Goal: Information Seeking & Learning: Learn about a topic

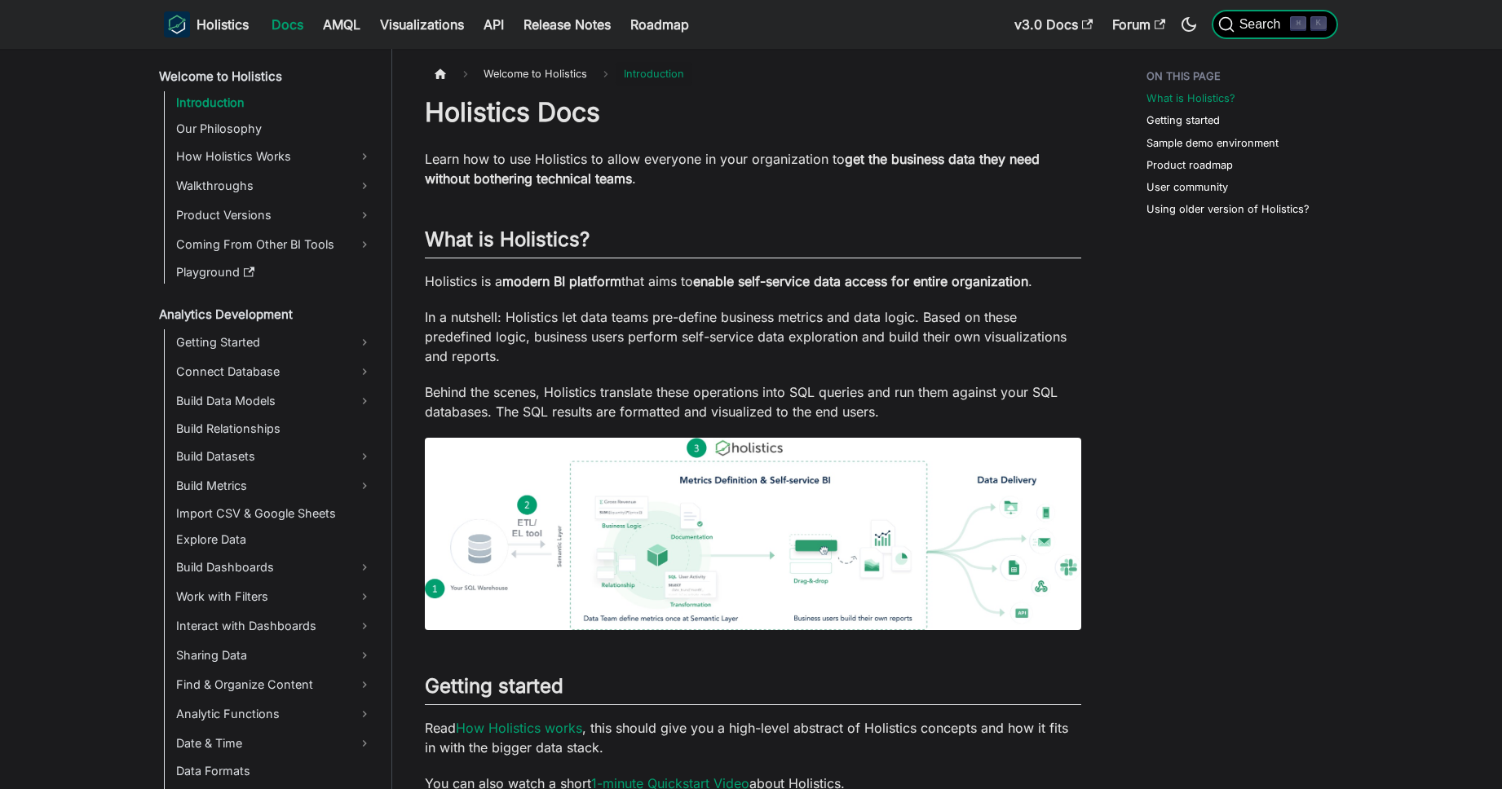
click at [1295, 23] on kbd "⌘" at bounding box center [1298, 23] width 16 height 15
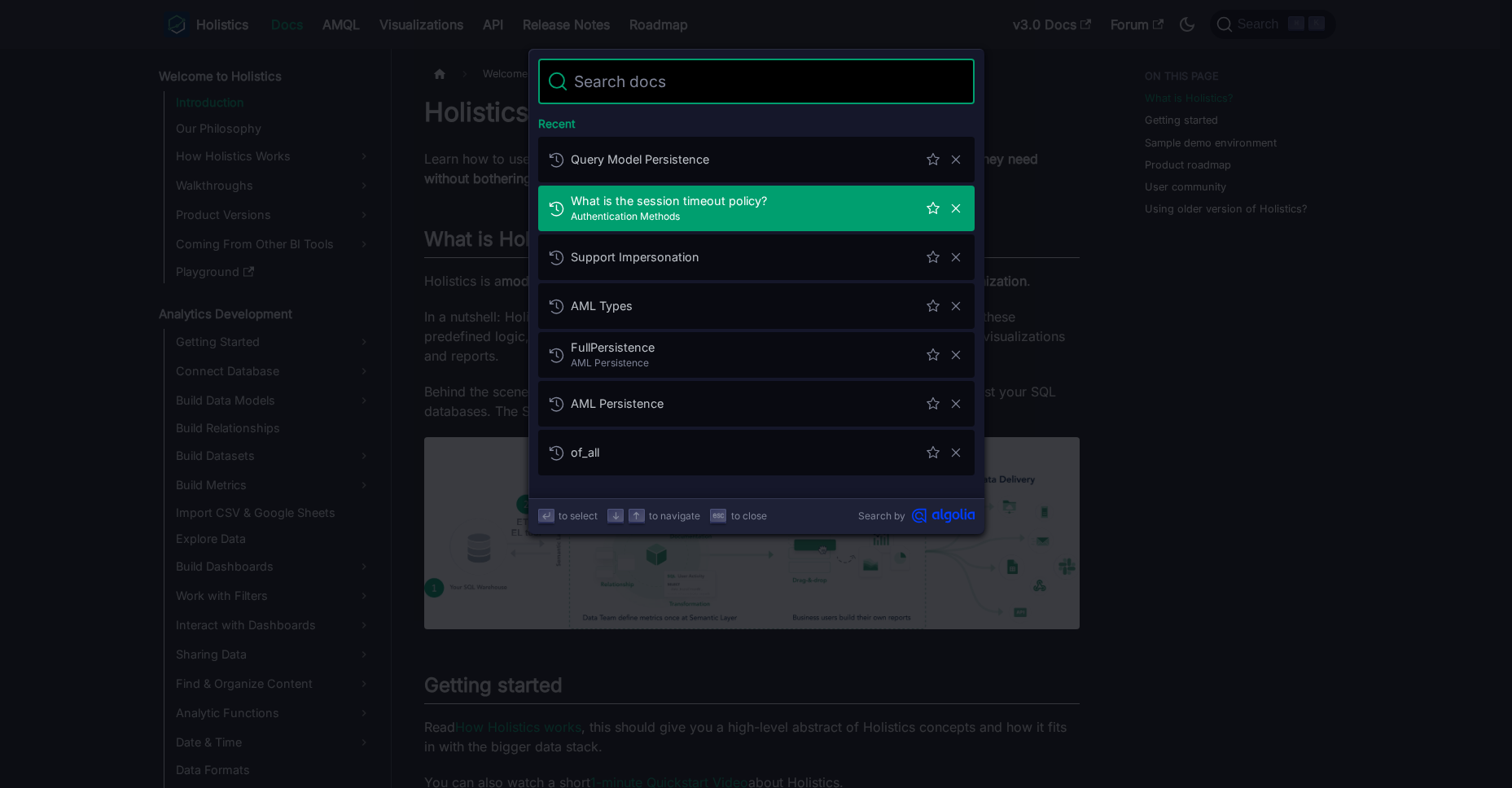
click at [828, 82] on input "Search" at bounding box center [766, 82] width 397 height 46
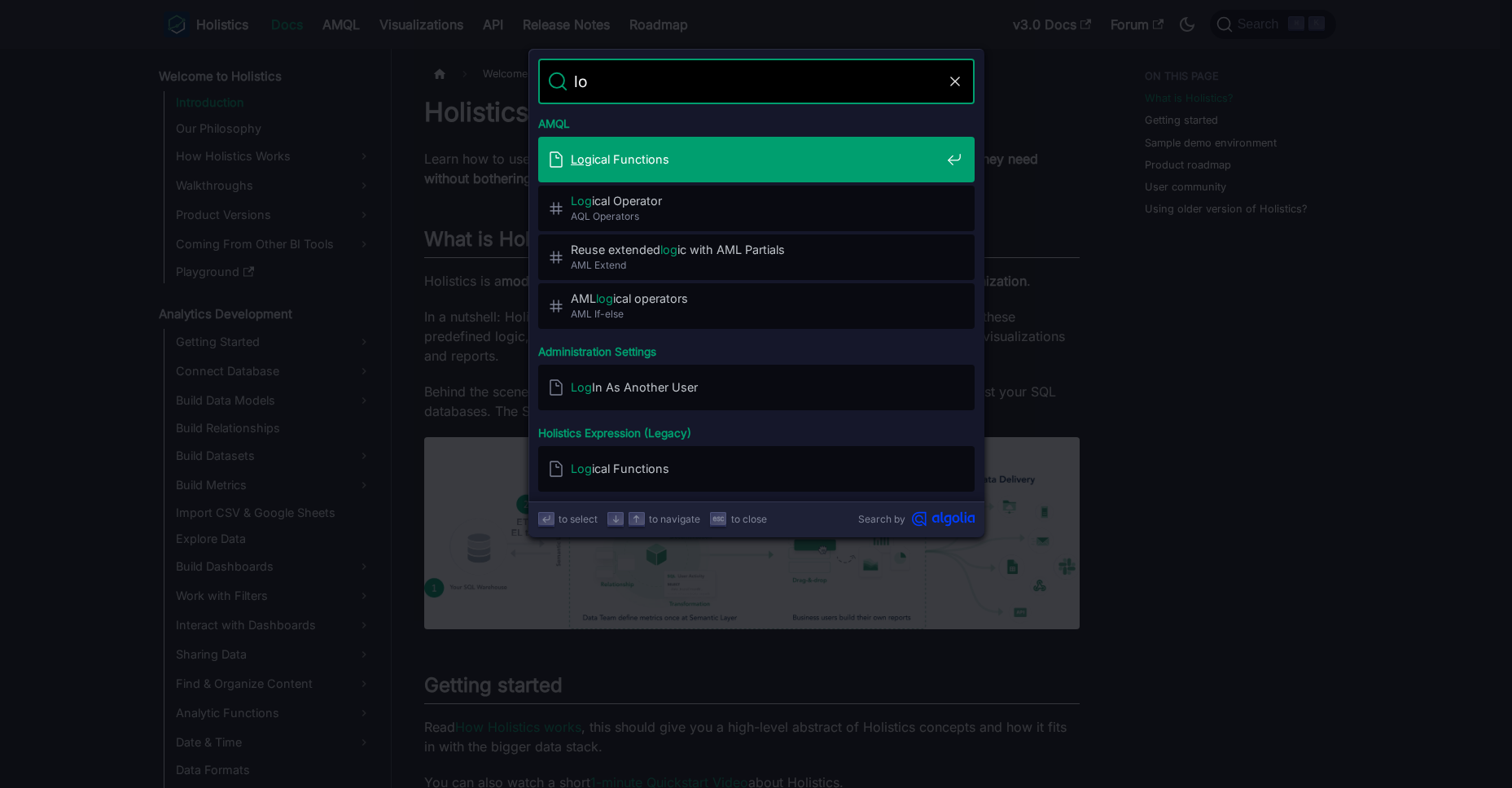
type input "l"
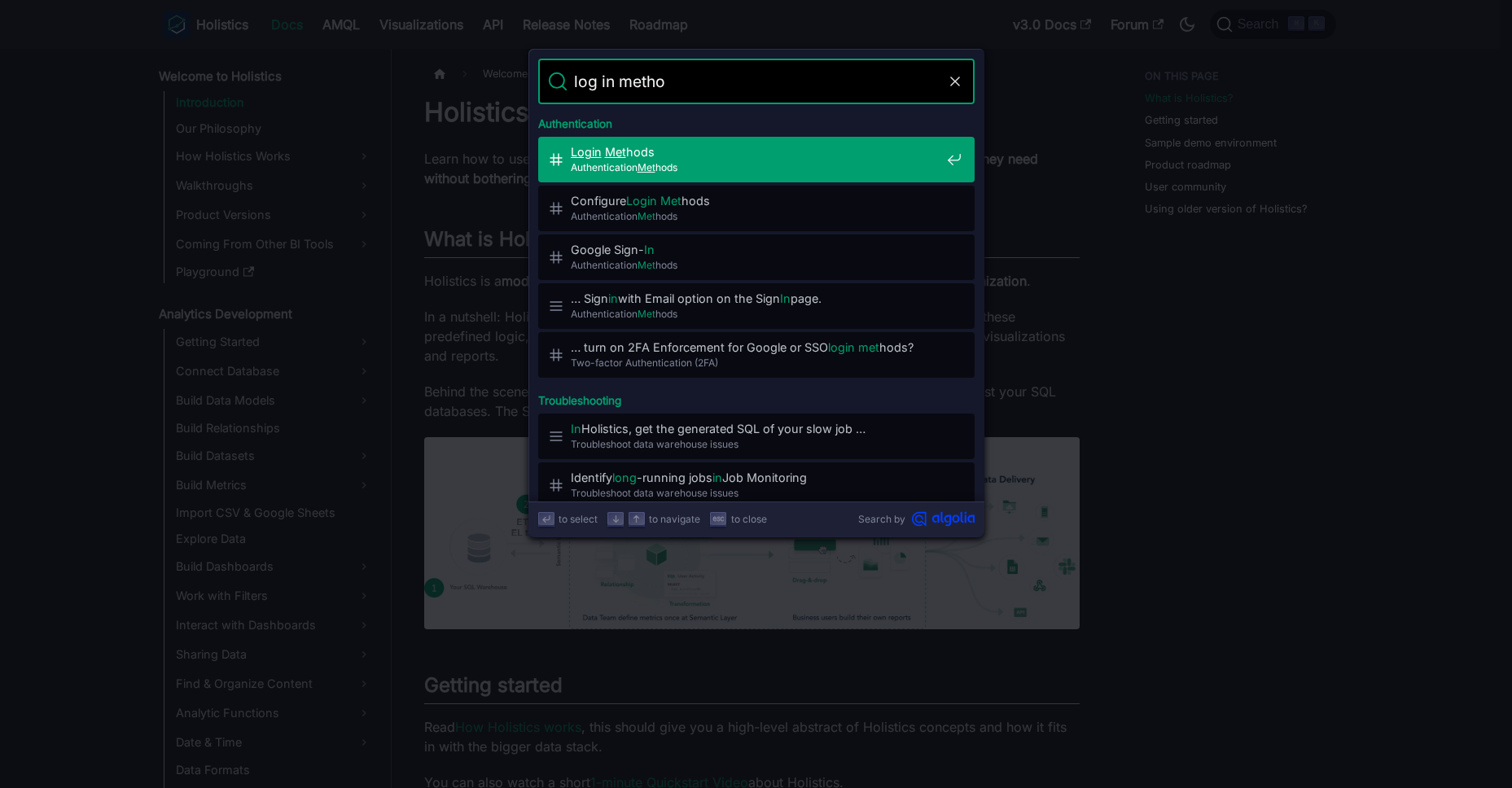
type input "log in method"
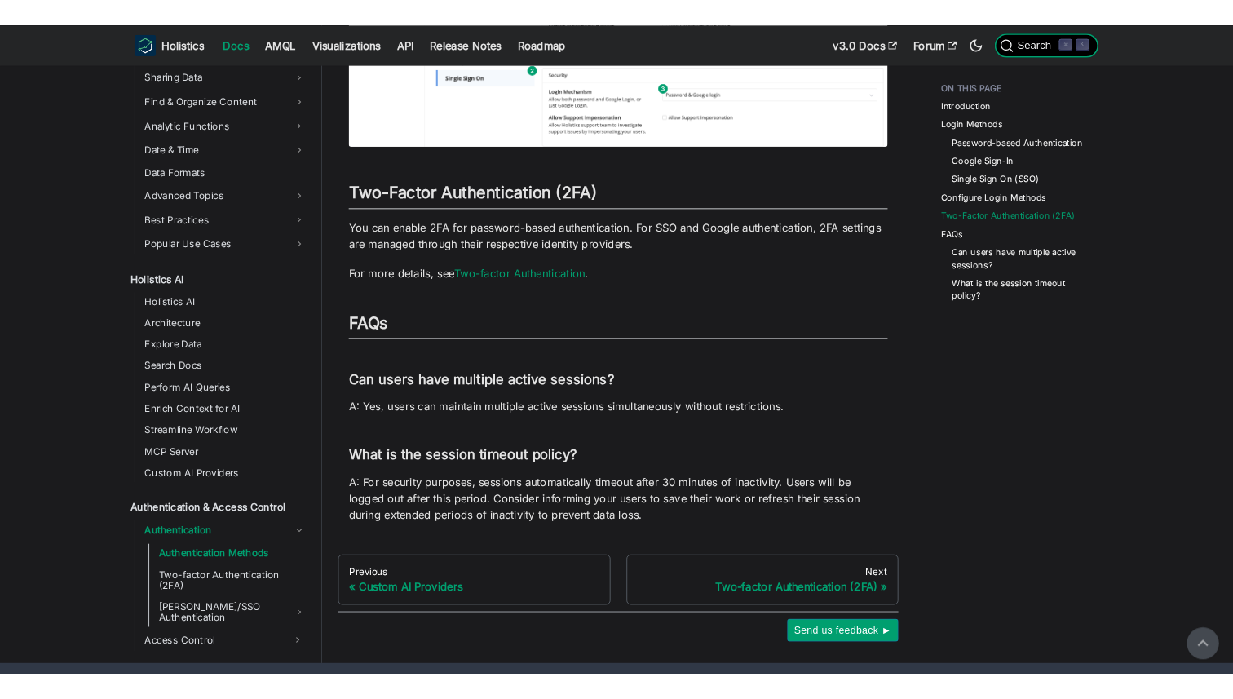
scroll to position [2130, 0]
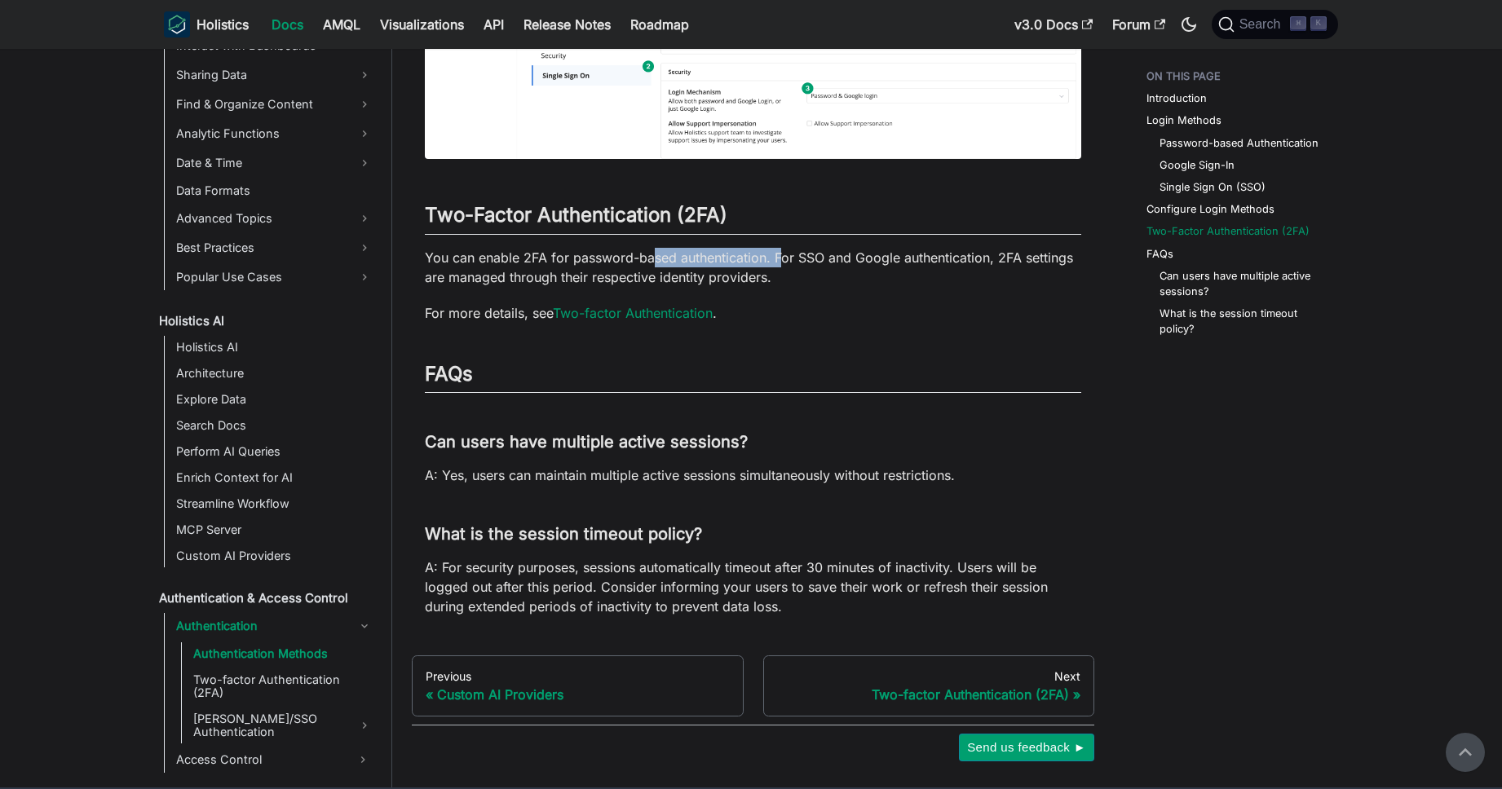
drag, startPoint x: 652, startPoint y: 254, endPoint x: 792, endPoint y: 266, distance: 139.9
click at [784, 266] on p "You can enable 2FA for password-based authentication. For SSO and Google authen…" at bounding box center [753, 267] width 656 height 39
click at [810, 269] on p "You can enable 2FA for password-based authentication. For SSO and Google authen…" at bounding box center [753, 267] width 656 height 39
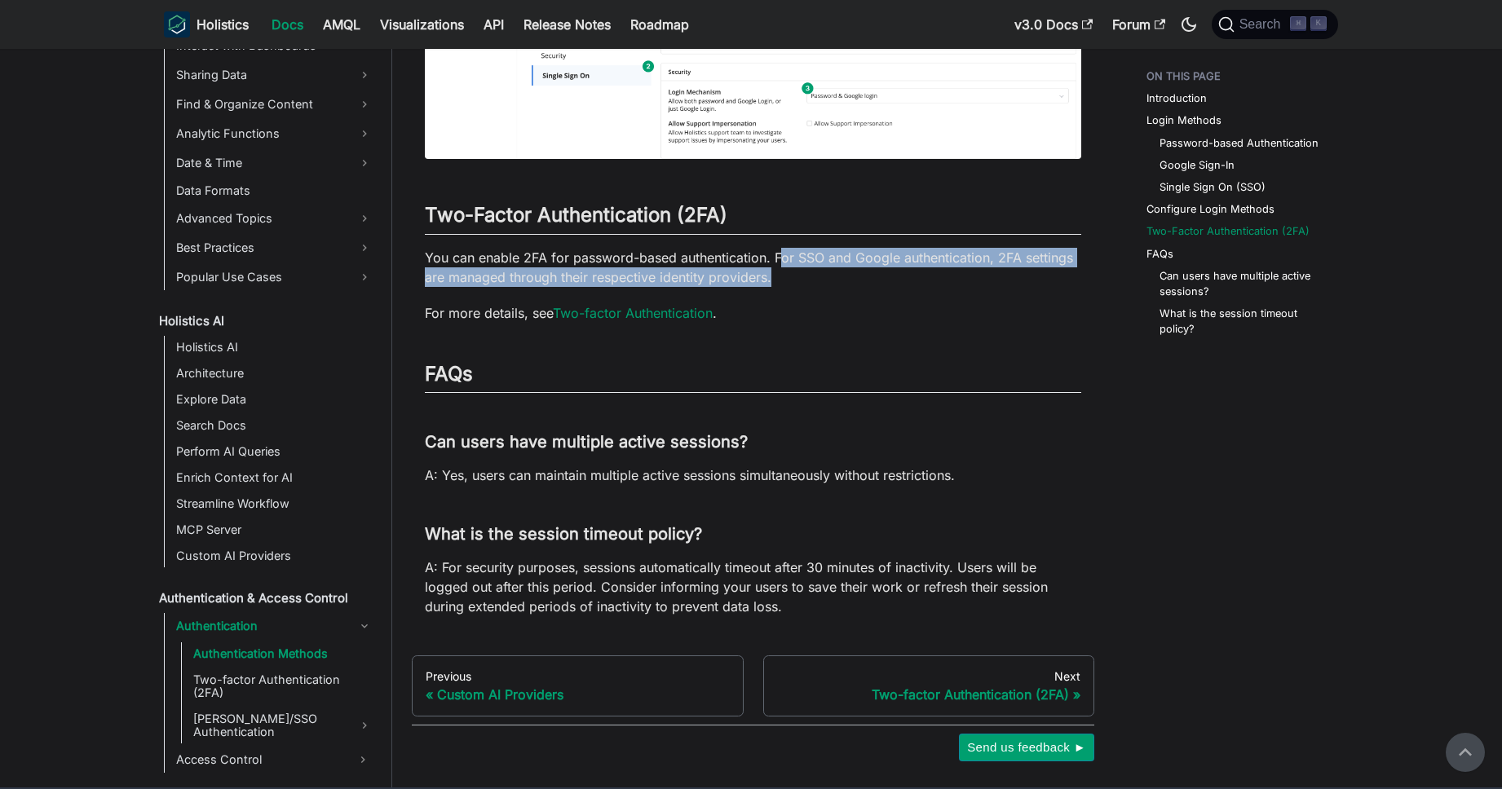
drag, startPoint x: 779, startPoint y: 261, endPoint x: 849, endPoint y: 280, distance: 71.8
click at [849, 280] on p "You can enable 2FA for password-based authentication. For SSO and Google authen…" at bounding box center [753, 267] width 656 height 39
click at [846, 281] on p "You can enable 2FA for password-based authentication. For SSO and Google authen…" at bounding box center [753, 267] width 656 height 39
drag, startPoint x: 846, startPoint y: 281, endPoint x: 811, endPoint y: 253, distance: 45.2
click at [811, 253] on p "You can enable 2FA for password-based authentication. For SSO and Google authen…" at bounding box center [753, 267] width 656 height 39
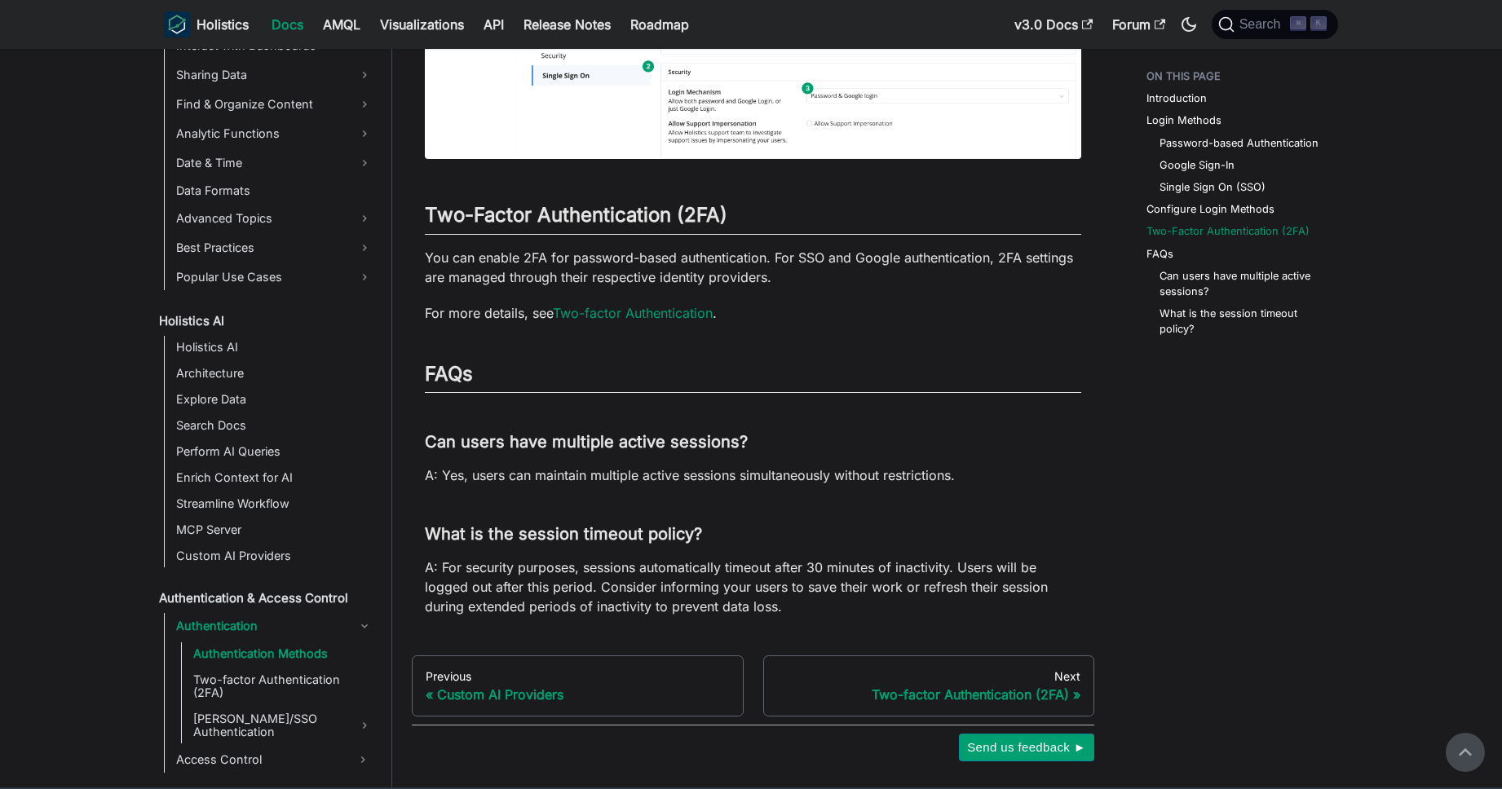
click at [813, 272] on p "You can enable 2FA for password-based authentication. For SSO and Google authen…" at bounding box center [753, 267] width 656 height 39
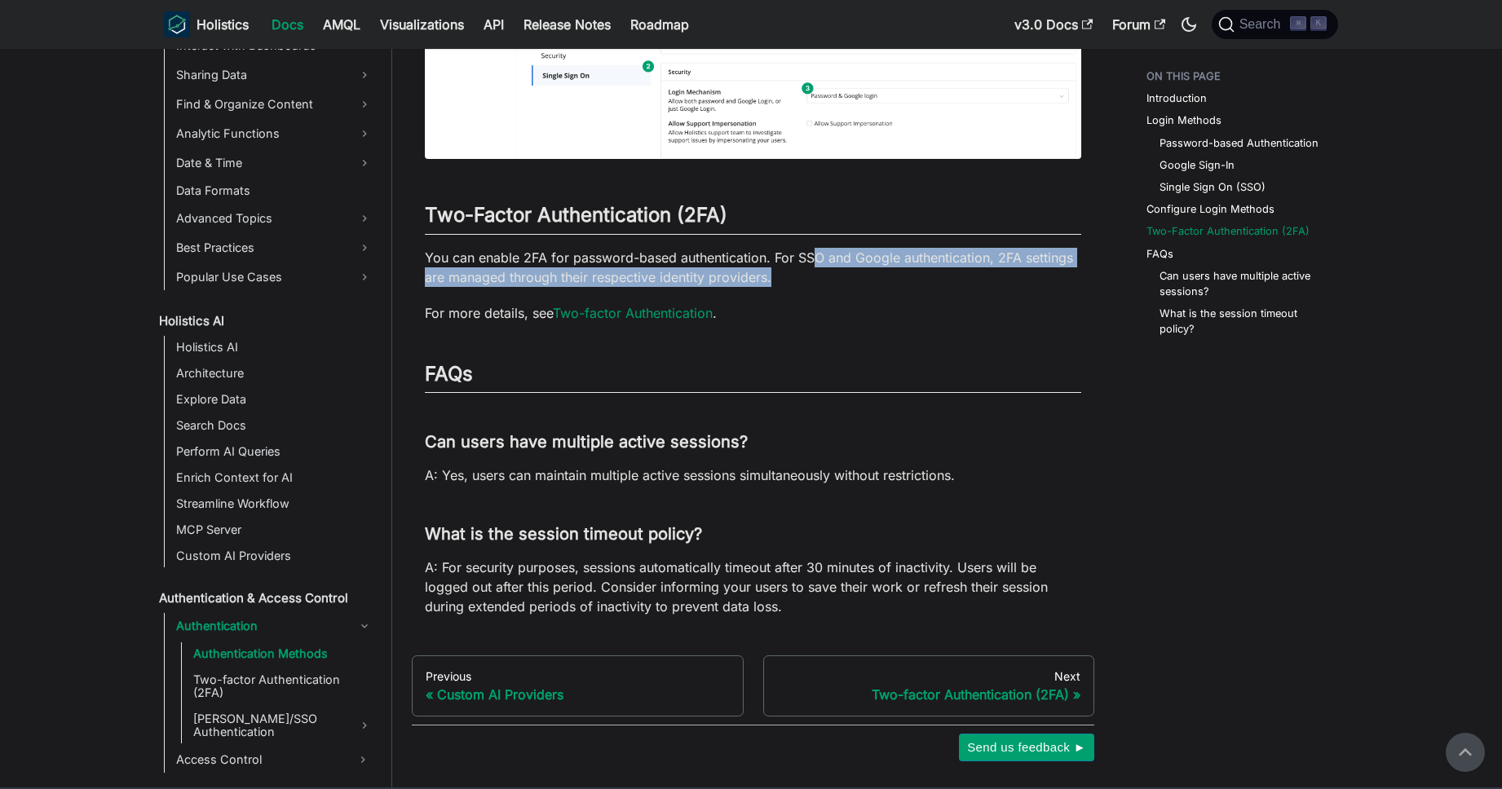
drag, startPoint x: 814, startPoint y: 281, endPoint x: 815, endPoint y: 248, distance: 33.4
click at [815, 248] on p "You can enable 2FA for password-based authentication. For SSO and Google authen…" at bounding box center [753, 267] width 656 height 39
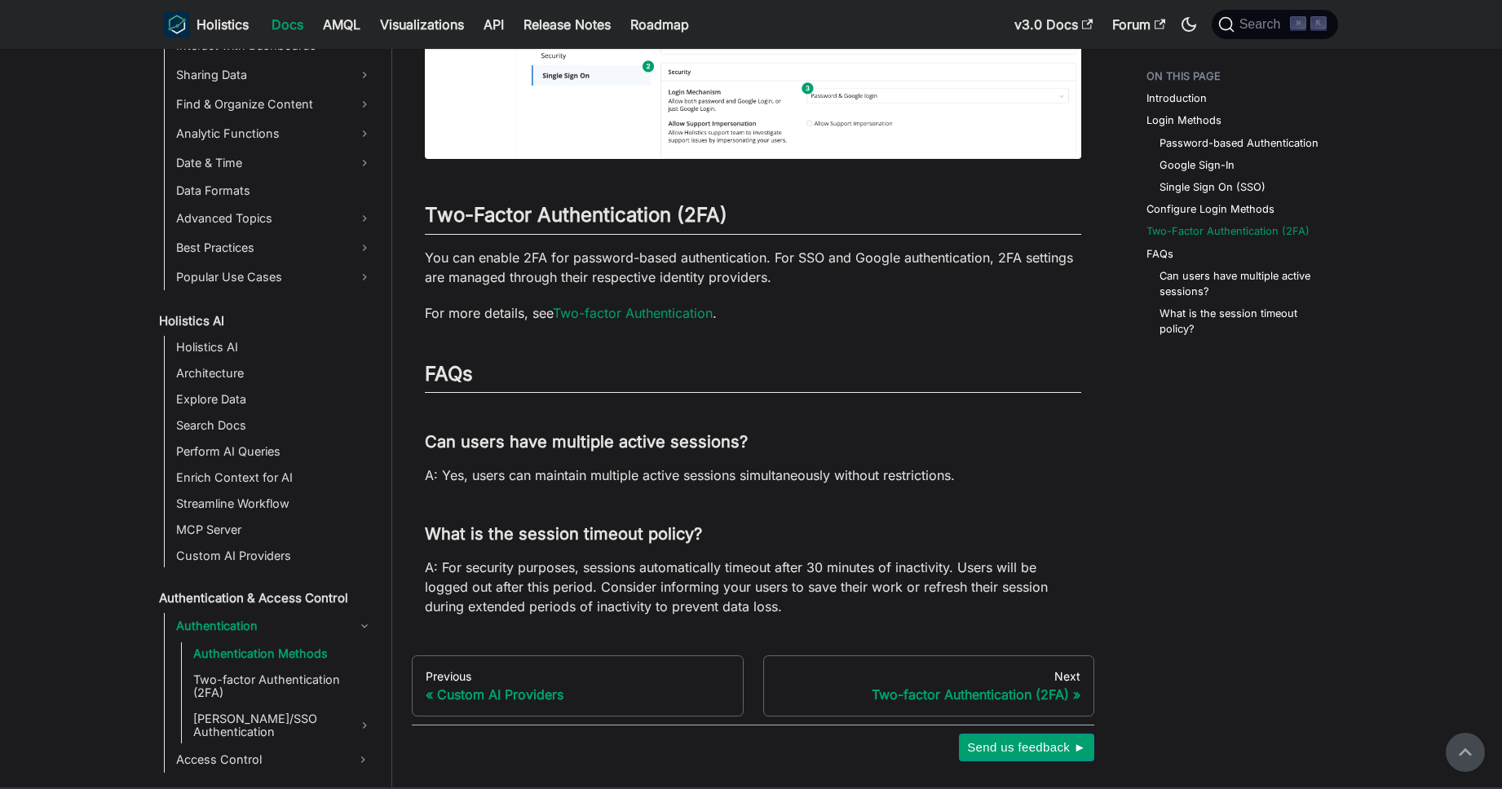
click at [815, 283] on p "You can enable 2FA for password-based authentication. For SSO and Google authen…" at bounding box center [753, 267] width 656 height 39
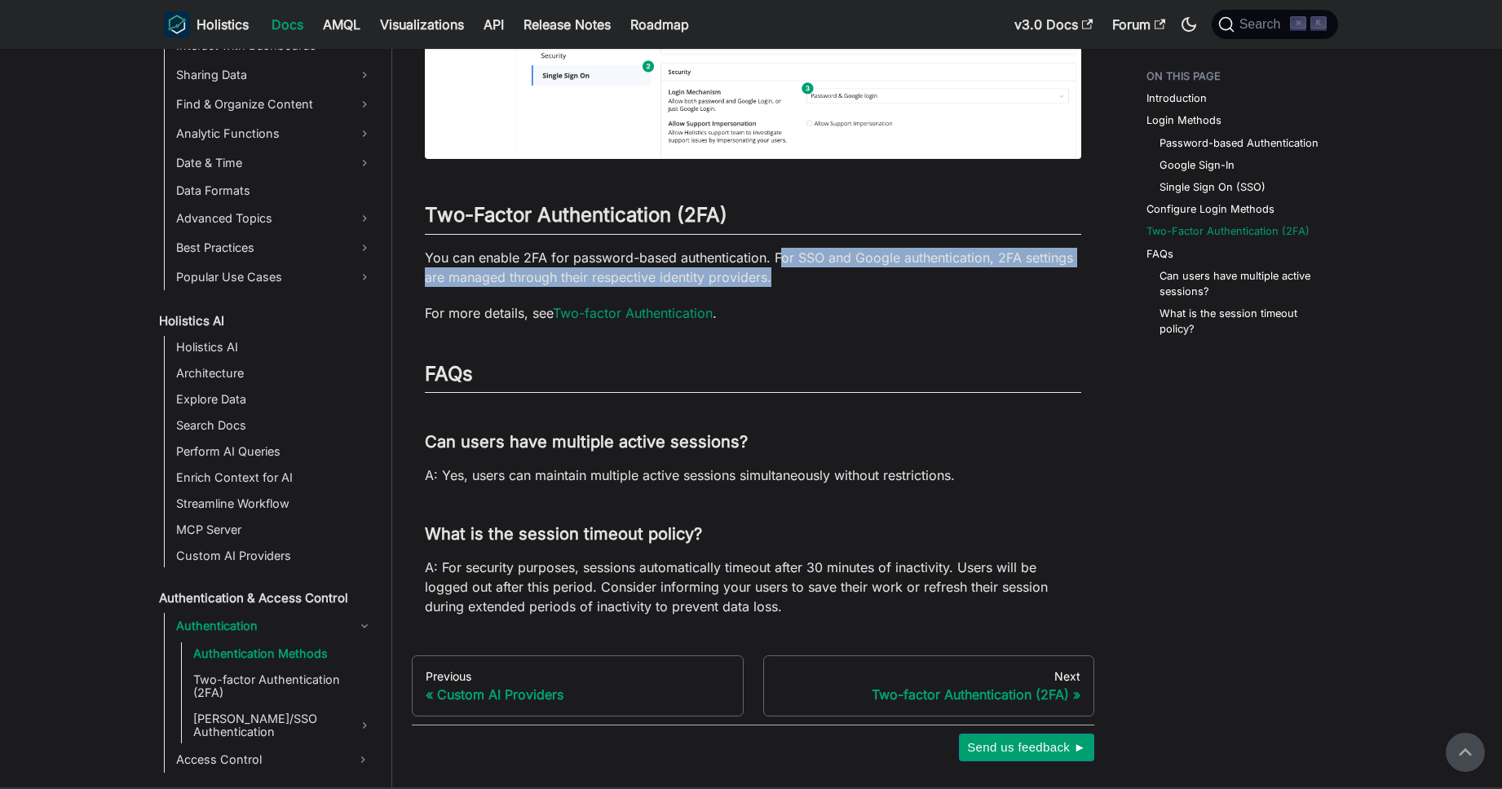
drag, startPoint x: 810, startPoint y: 283, endPoint x: 778, endPoint y: 258, distance: 40.6
click at [778, 258] on p "You can enable 2FA for password-based authentication. For SSO and Google authen…" at bounding box center [753, 267] width 656 height 39
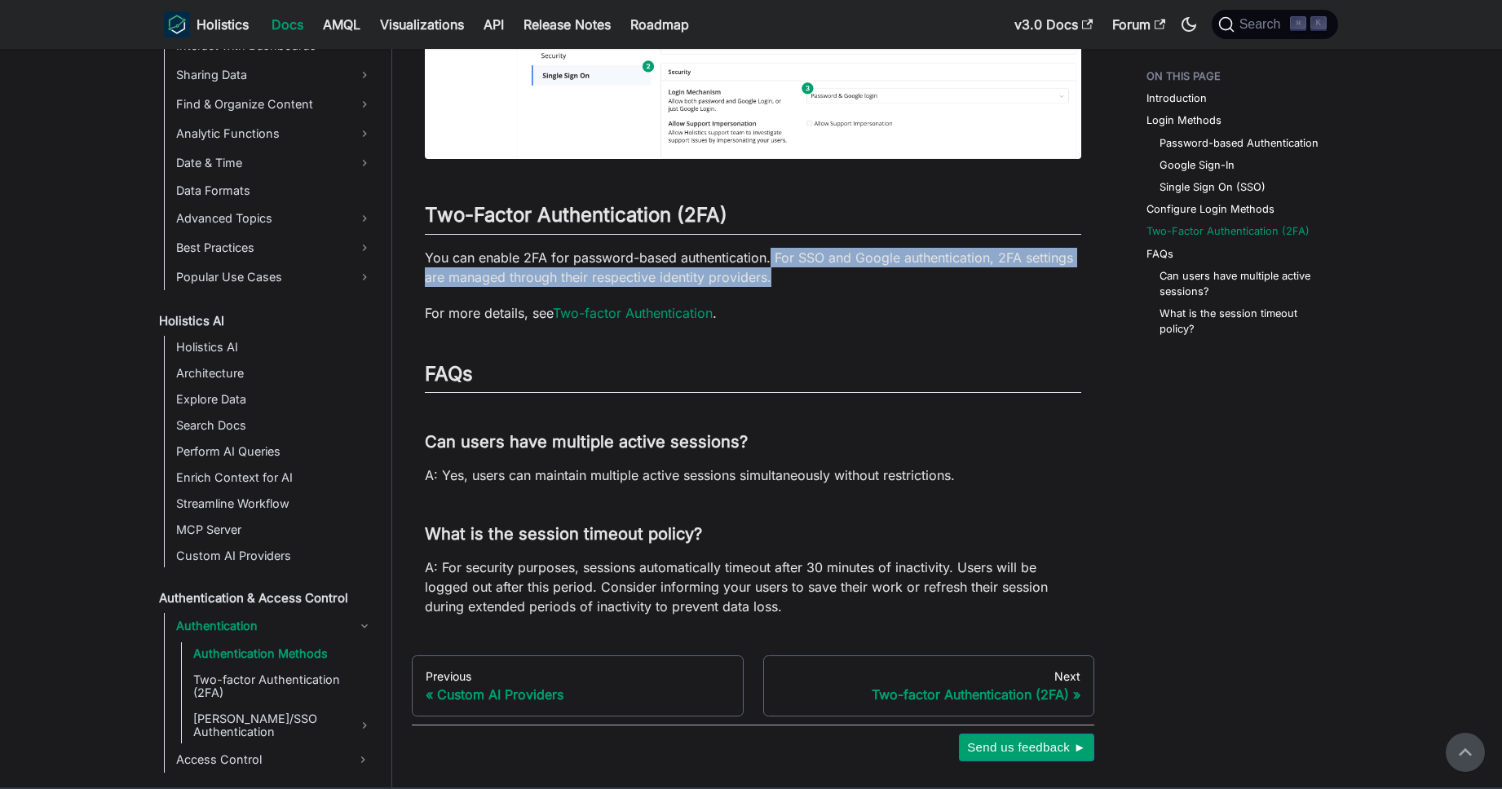
drag, startPoint x: 791, startPoint y: 281, endPoint x: 770, endPoint y: 256, distance: 33.0
click at [770, 256] on p "You can enable 2FA for password-based authentication. For SSO and Google authen…" at bounding box center [753, 267] width 656 height 39
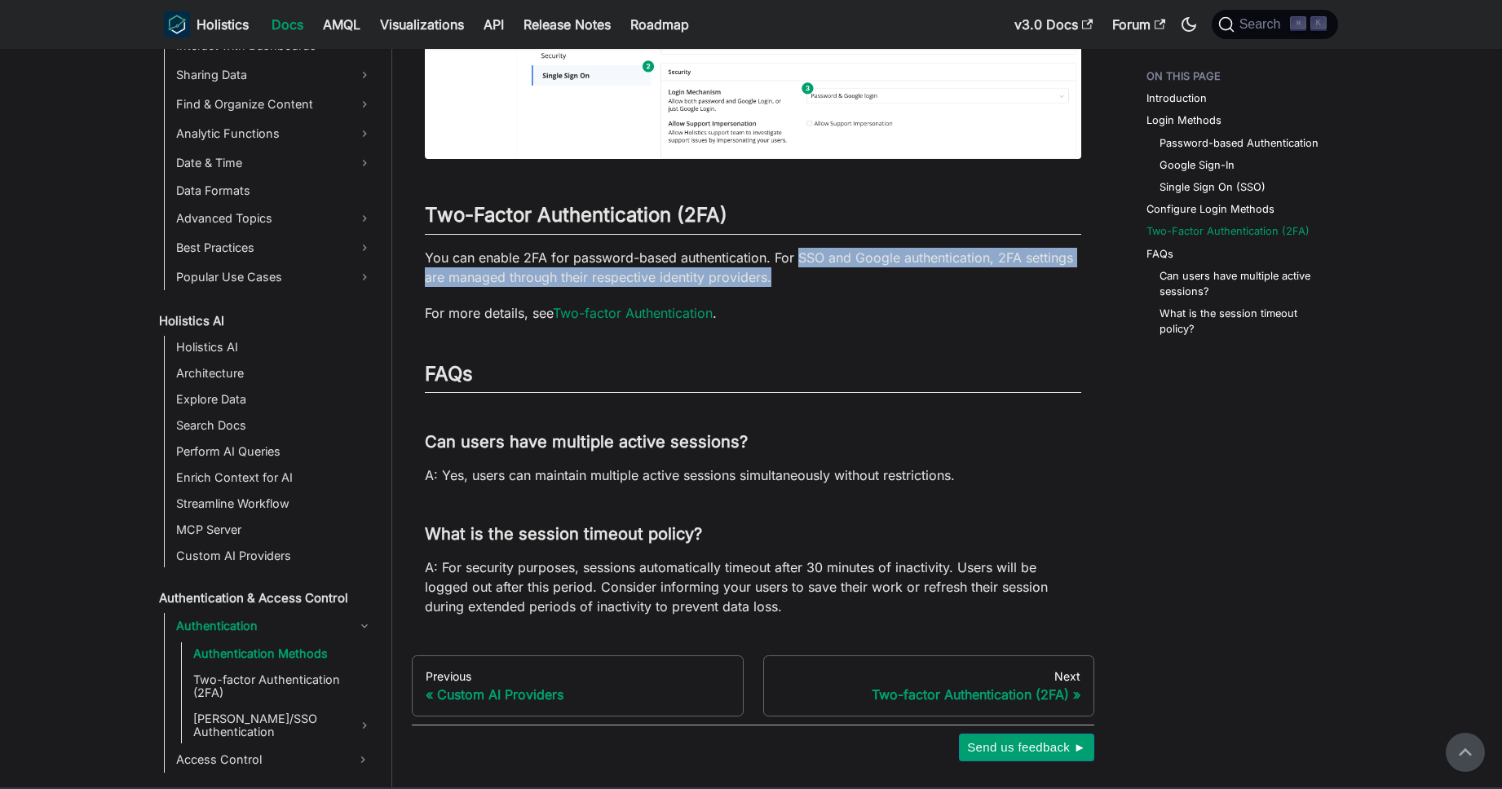
drag, startPoint x: 788, startPoint y: 284, endPoint x: 798, endPoint y: 258, distance: 28.2
click at [798, 258] on p "You can enable 2FA for password-based authentication. For SSO and Google authen…" at bounding box center [753, 267] width 656 height 39
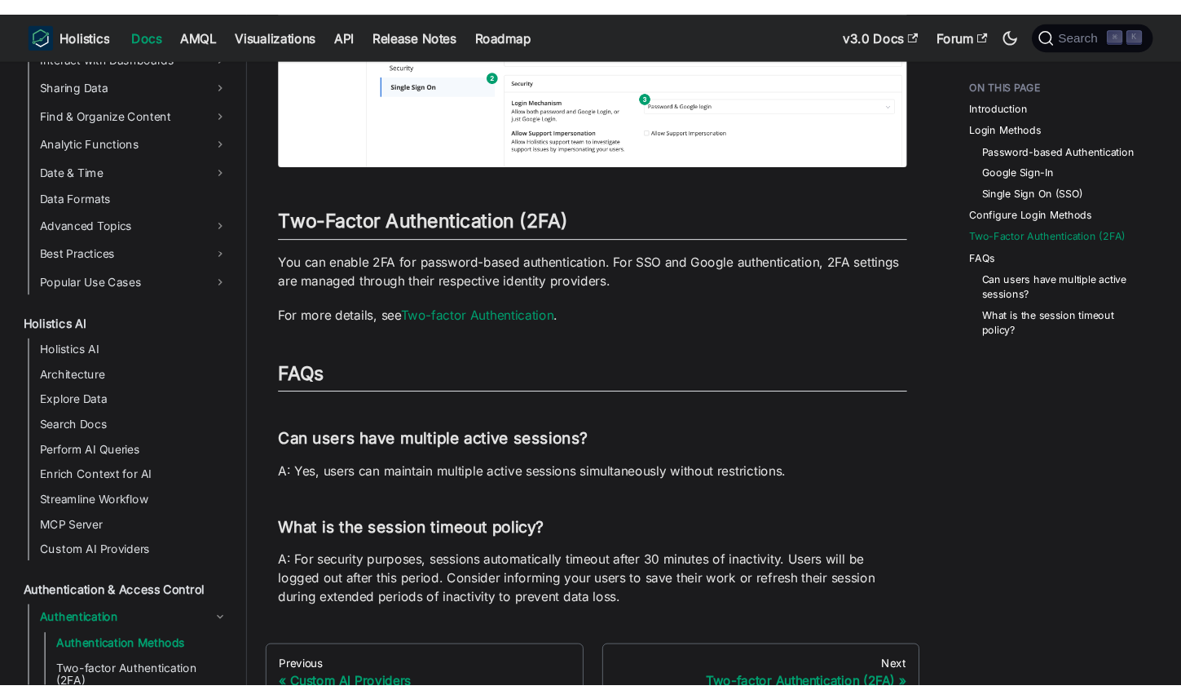
scroll to position [579, 0]
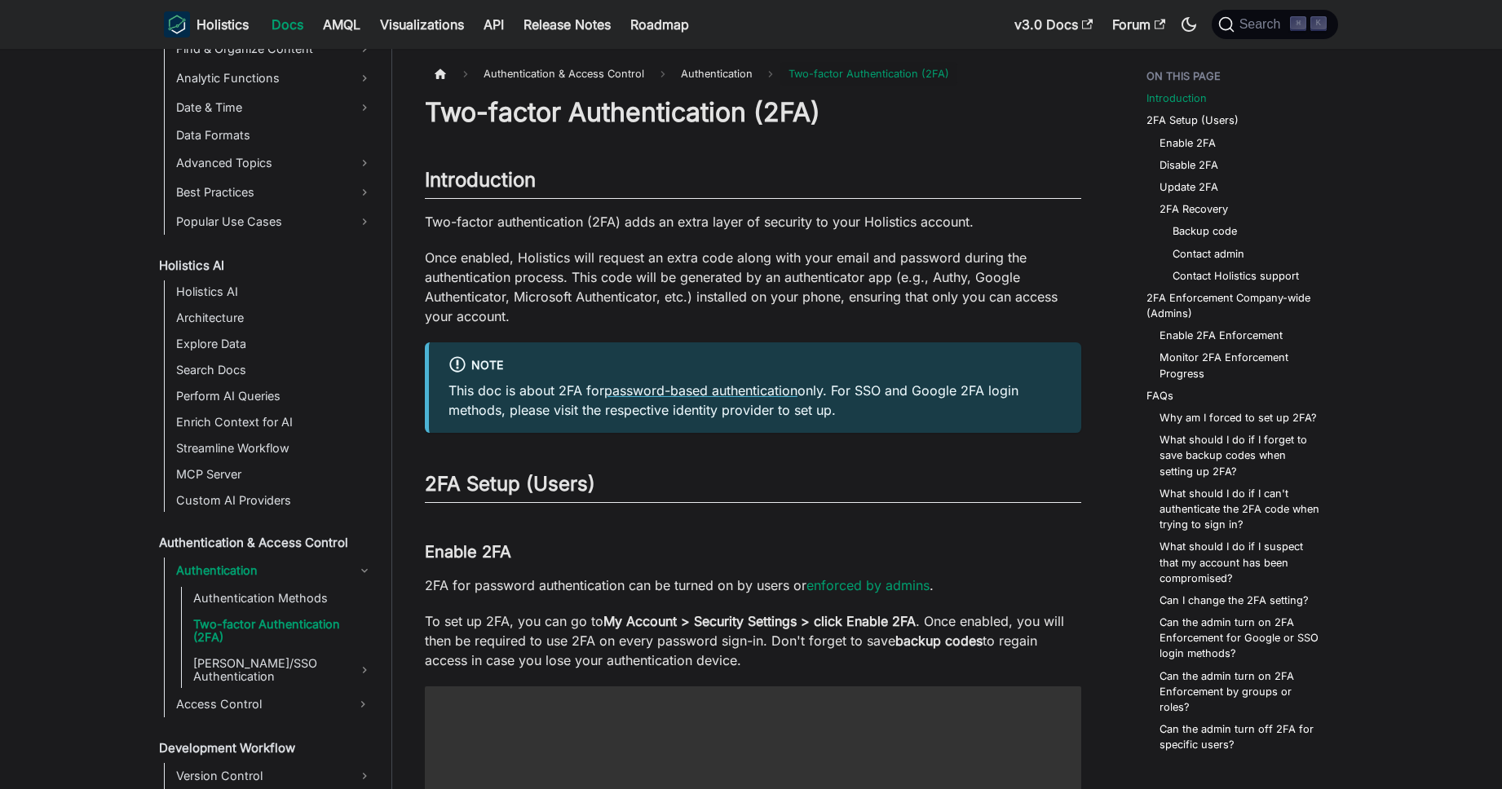
scroll to position [644, 0]
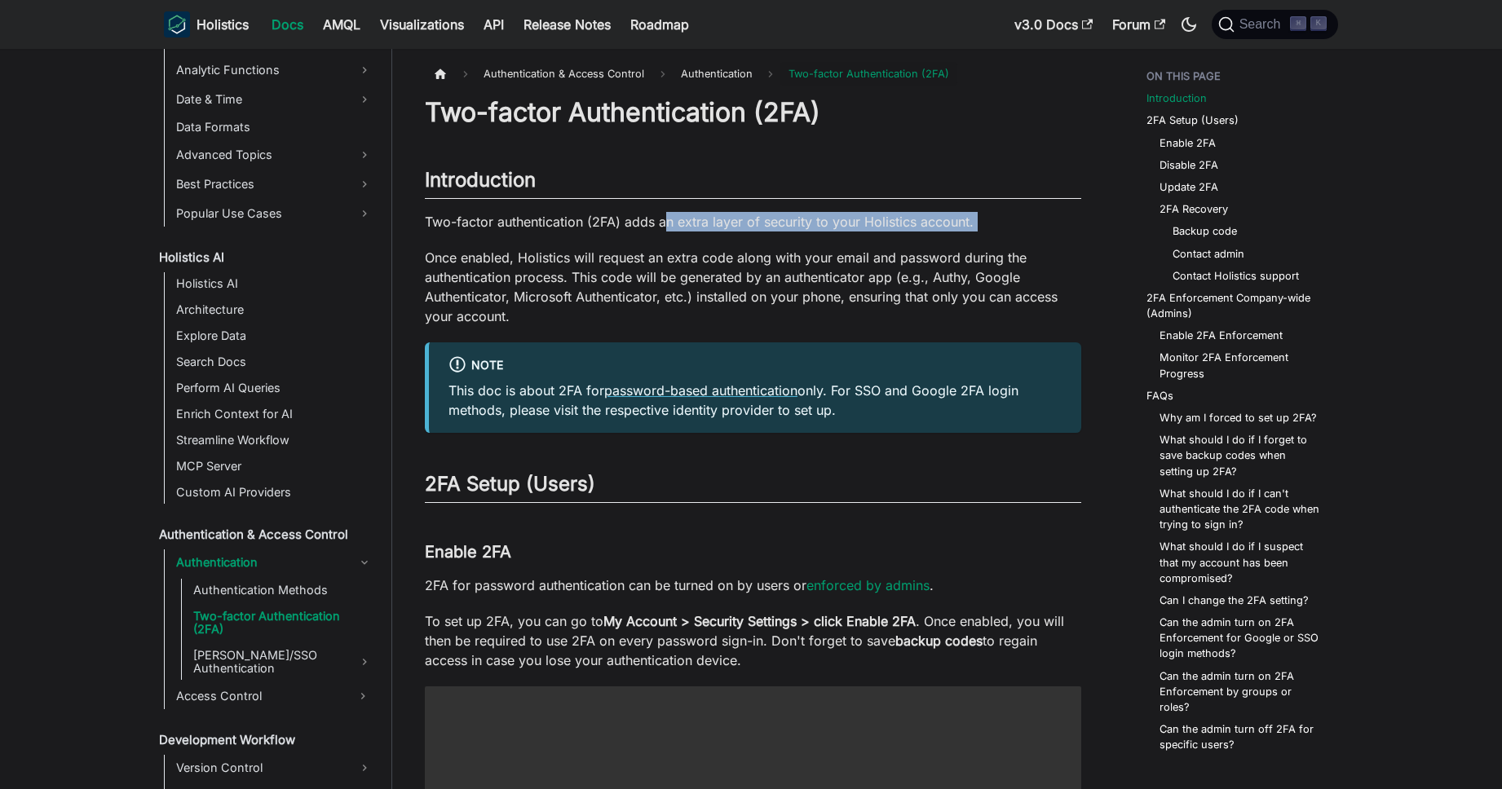
drag, startPoint x: 665, startPoint y: 229, endPoint x: 828, endPoint y: 234, distance: 162.3
click at [858, 260] on p "Once enabled, Holistics will request an extra code along with your email and pa…" at bounding box center [753, 287] width 656 height 78
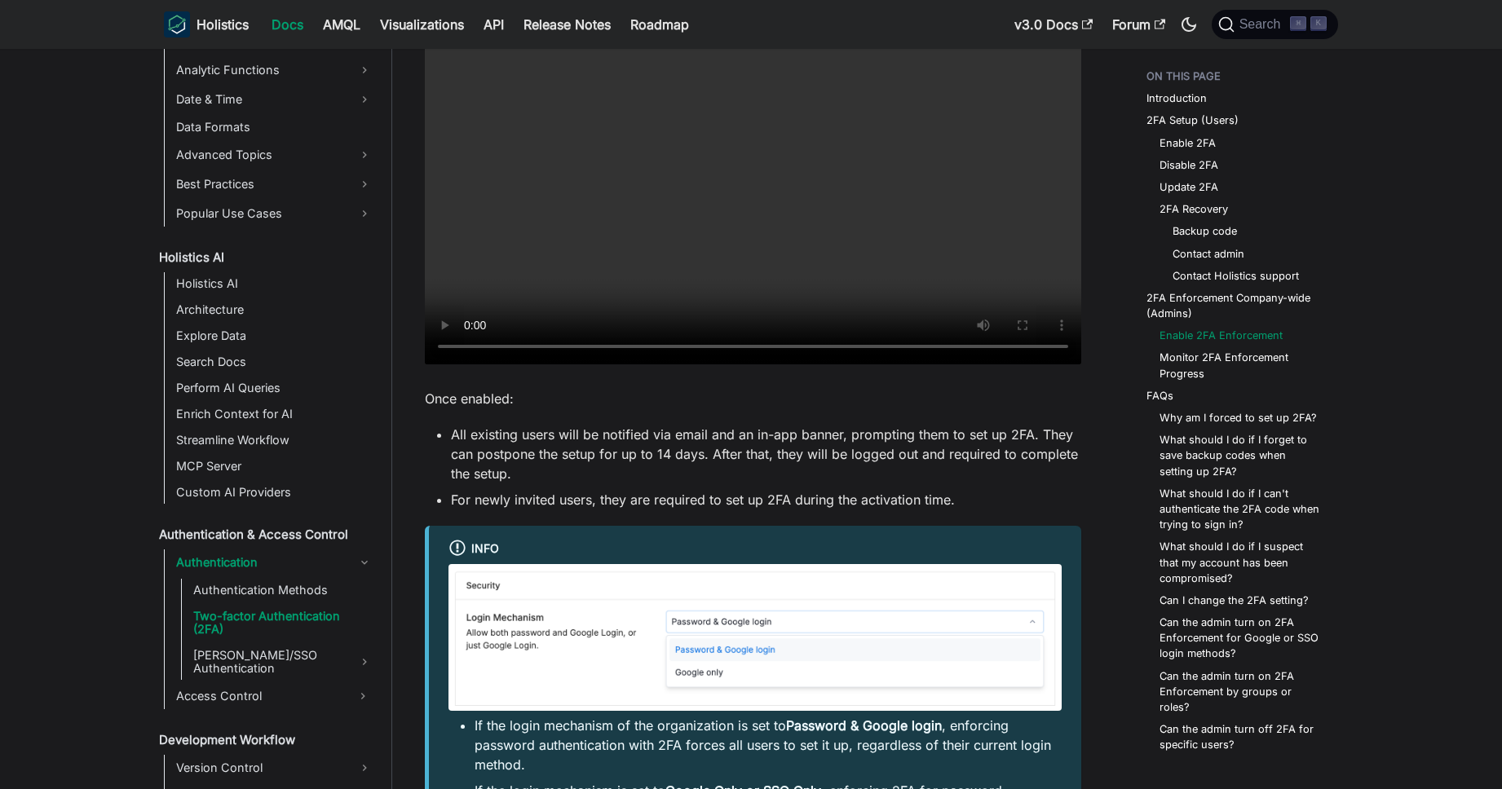
scroll to position [3879, 0]
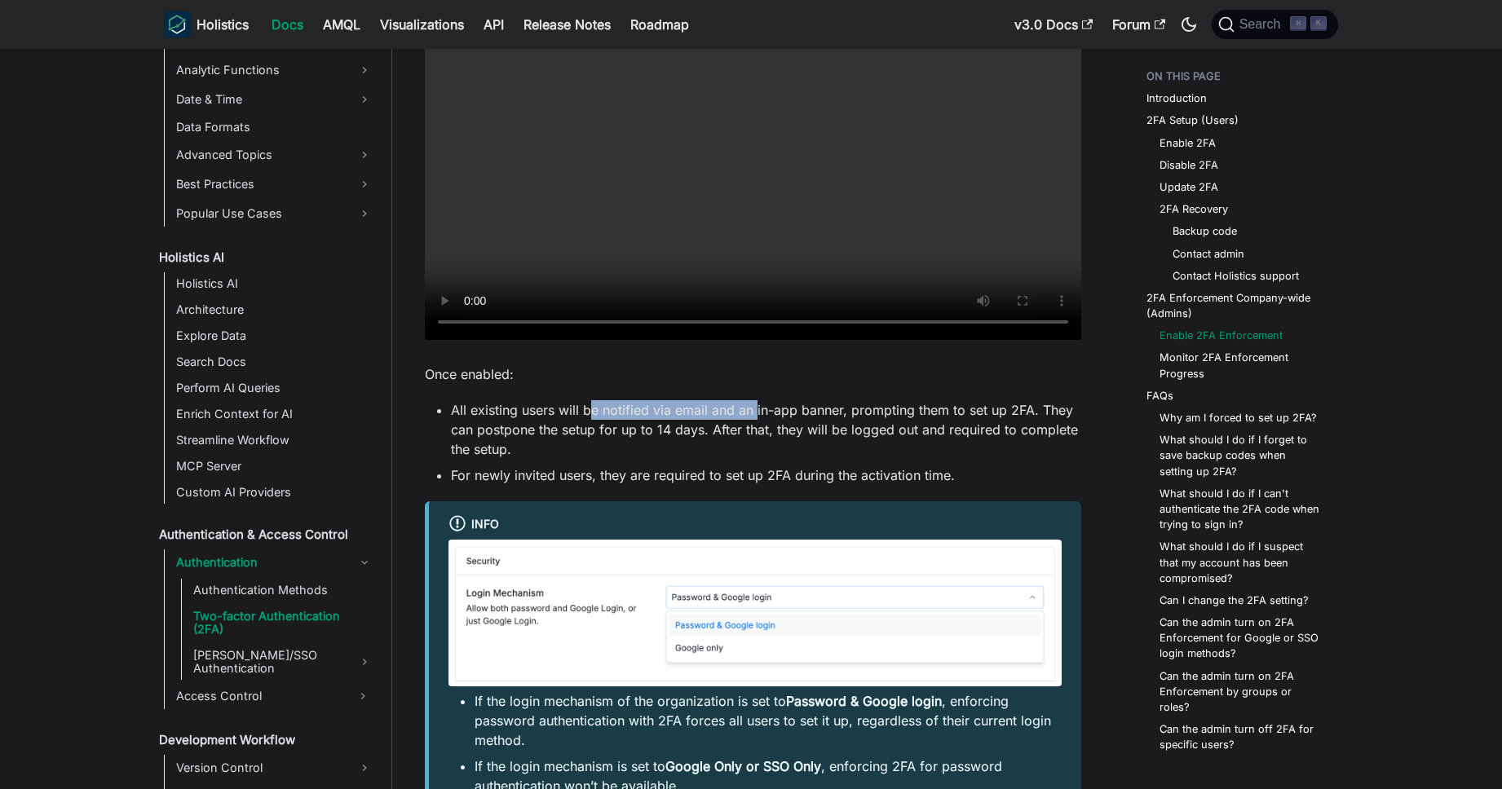
drag, startPoint x: 593, startPoint y: 413, endPoint x: 770, endPoint y: 419, distance: 177.9
click at [761, 412] on li "All existing users will be notified via email and an in-app banner, prompting t…" at bounding box center [766, 429] width 630 height 59
click at [773, 422] on li "All existing users will be notified via email and an in-app banner, prompting t…" at bounding box center [766, 429] width 630 height 59
drag, startPoint x: 782, startPoint y: 444, endPoint x: 686, endPoint y: 436, distance: 95.7
click at [781, 444] on li "All existing users will be notified via email and an in-app banner, prompting t…" at bounding box center [766, 429] width 630 height 59
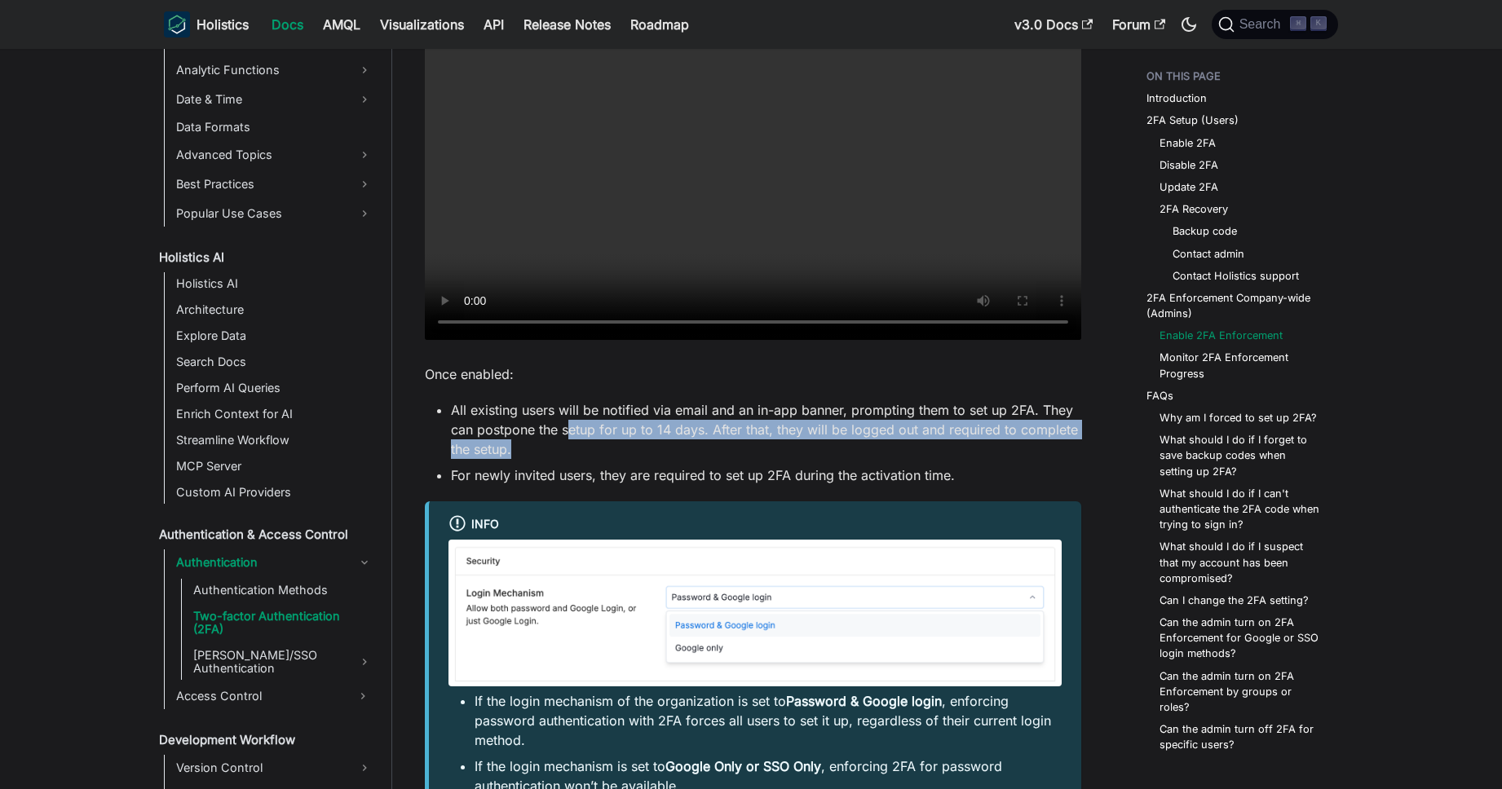
drag, startPoint x: 569, startPoint y: 425, endPoint x: 675, endPoint y: 457, distance: 110.9
click at [674, 457] on li "All existing users will be notified via email and an in-app banner, prompting t…" at bounding box center [766, 429] width 630 height 59
click at [681, 458] on li "All existing users will be notified via email and an in-app banner, prompting t…" at bounding box center [766, 429] width 630 height 59
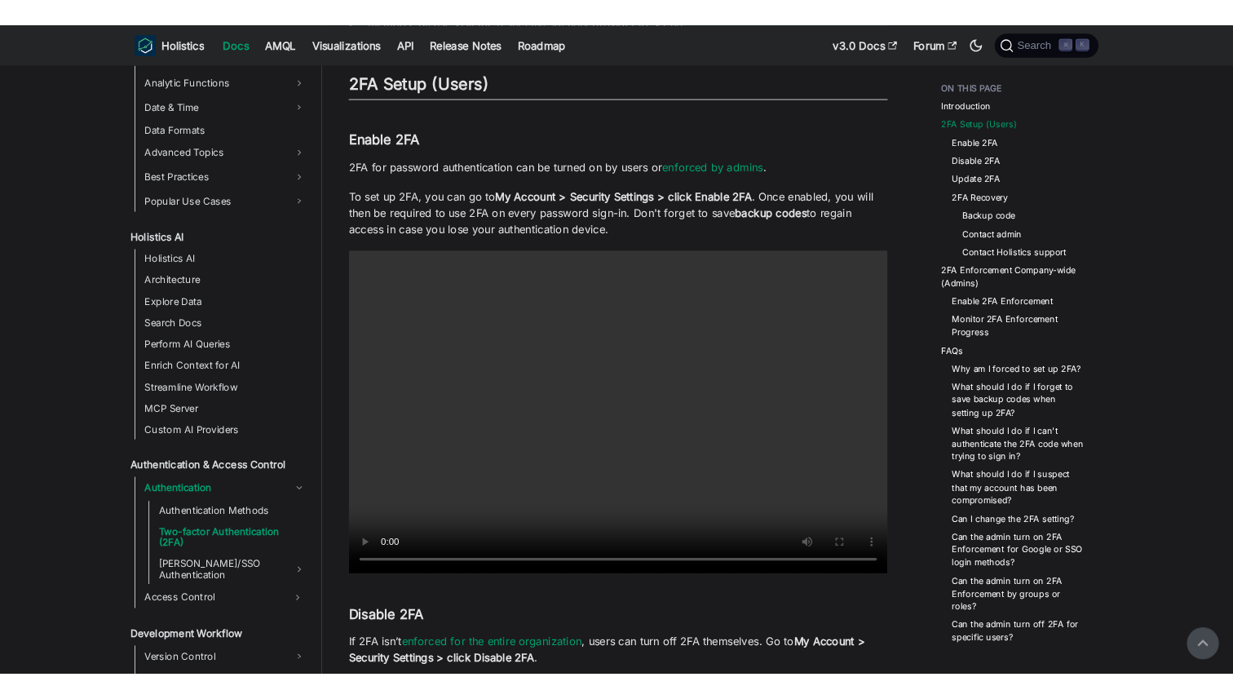
scroll to position [99, 0]
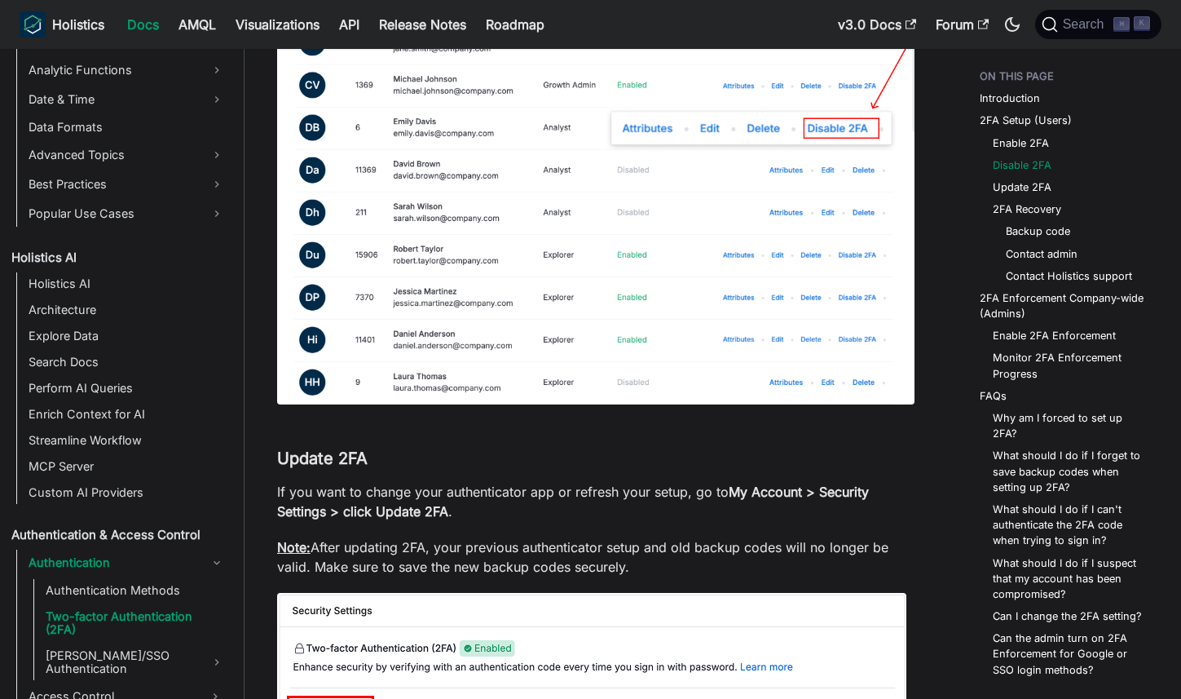
scroll to position [2071, 0]
